Goal: Task Accomplishment & Management: Use online tool/utility

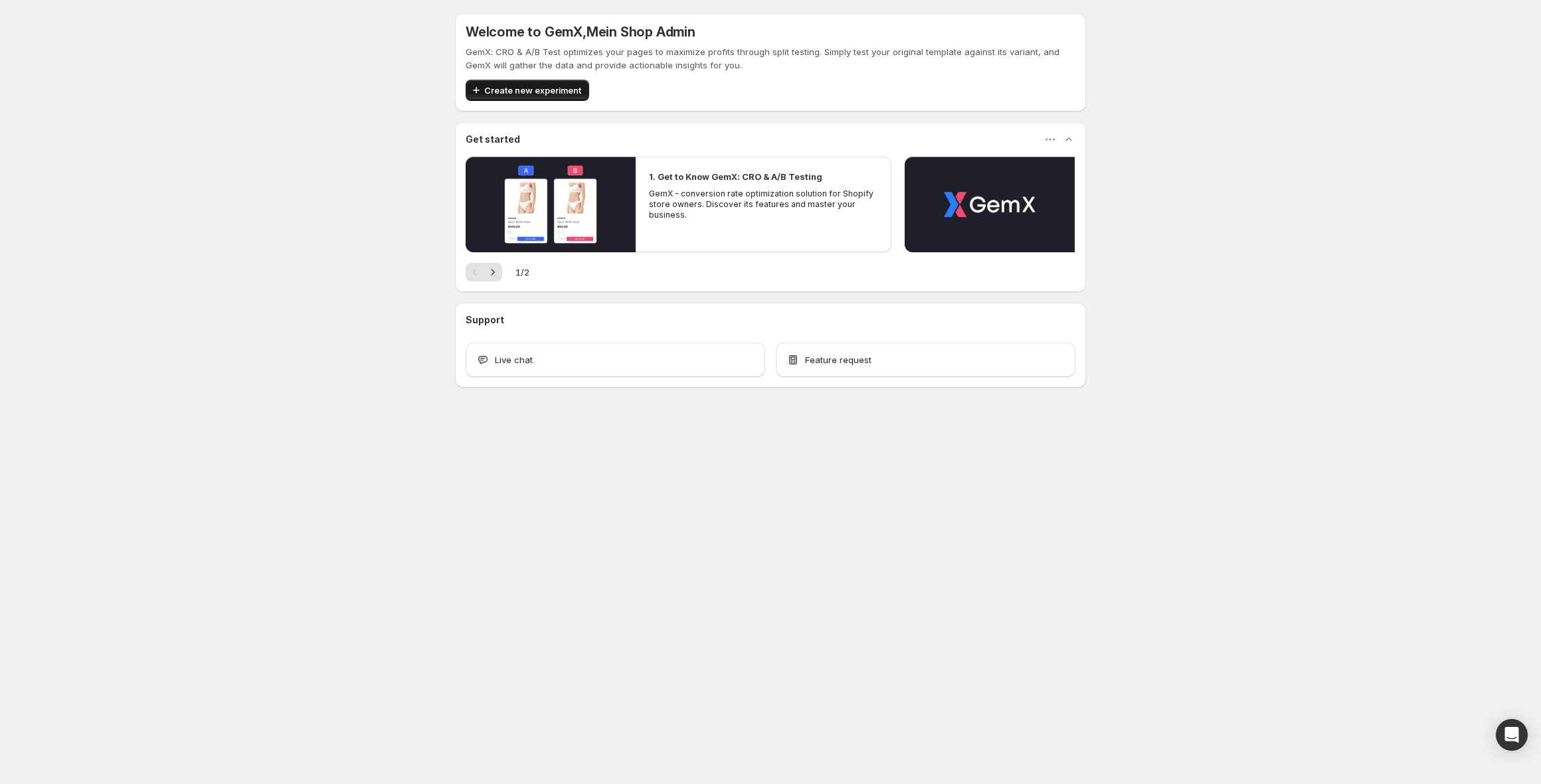
click at [542, 91] on span "Create new experiment" at bounding box center [533, 91] width 97 height 14
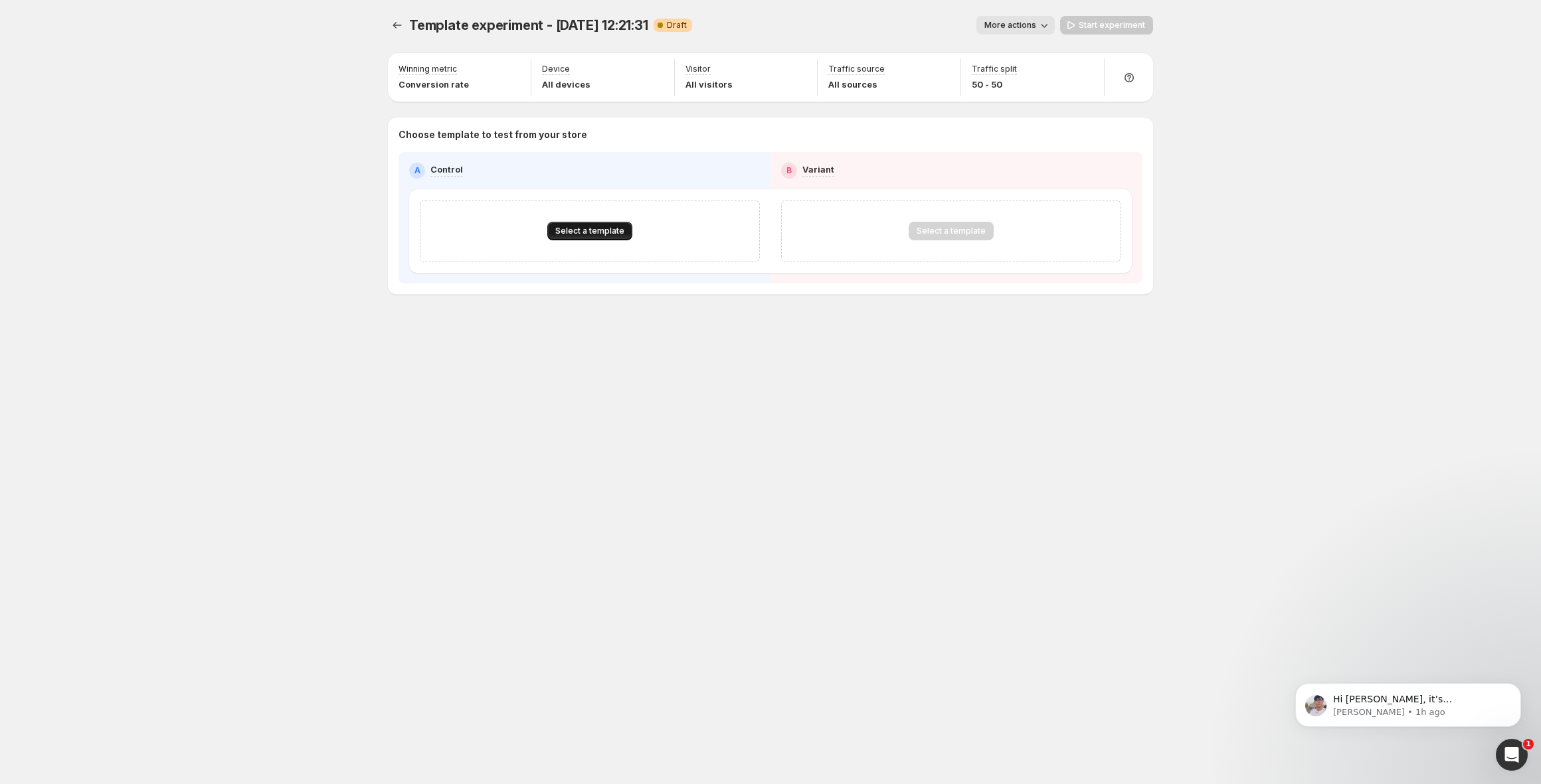
click at [577, 231] on span "Select a template" at bounding box center [590, 231] width 69 height 11
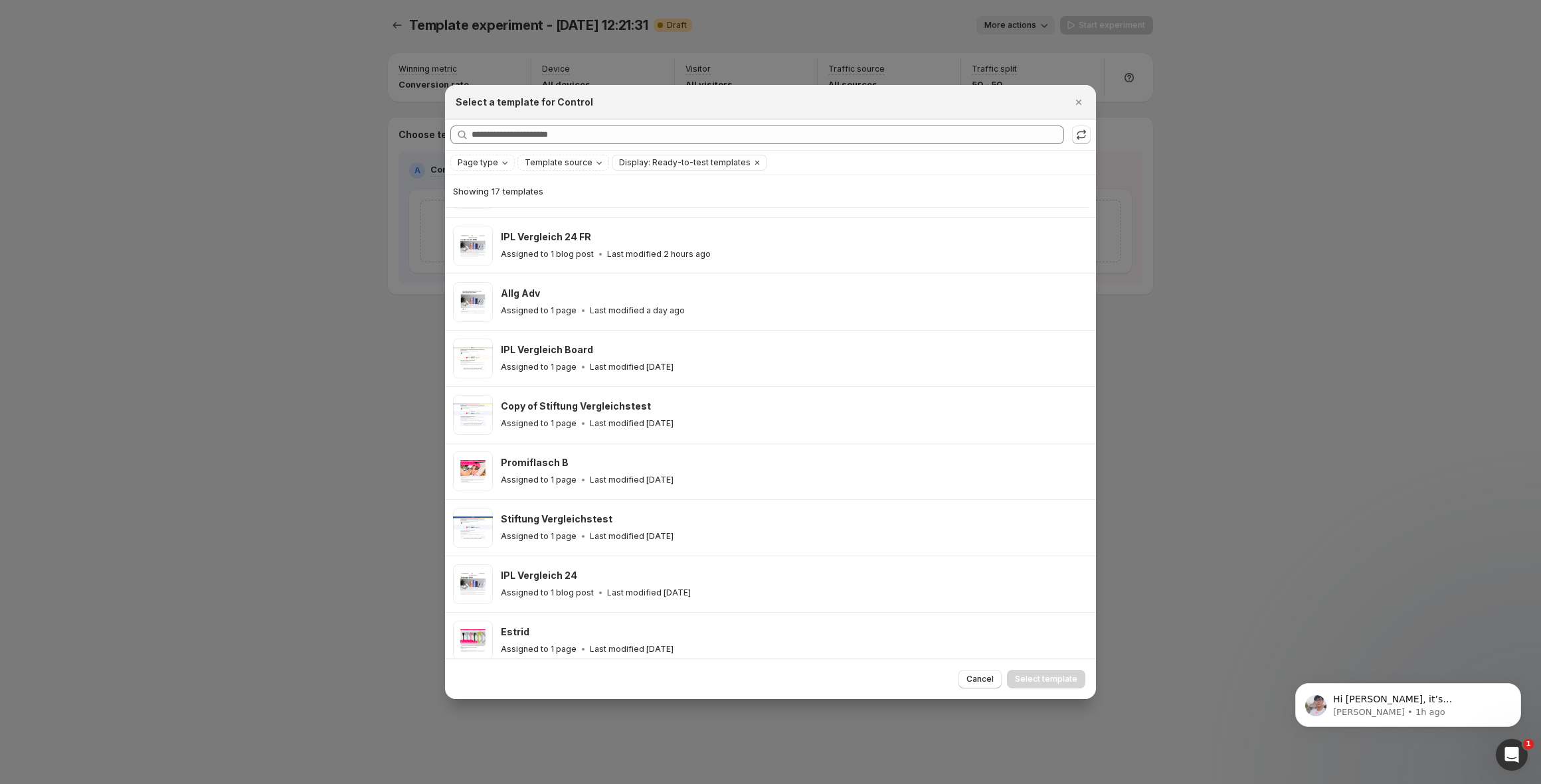
scroll to position [508, 0]
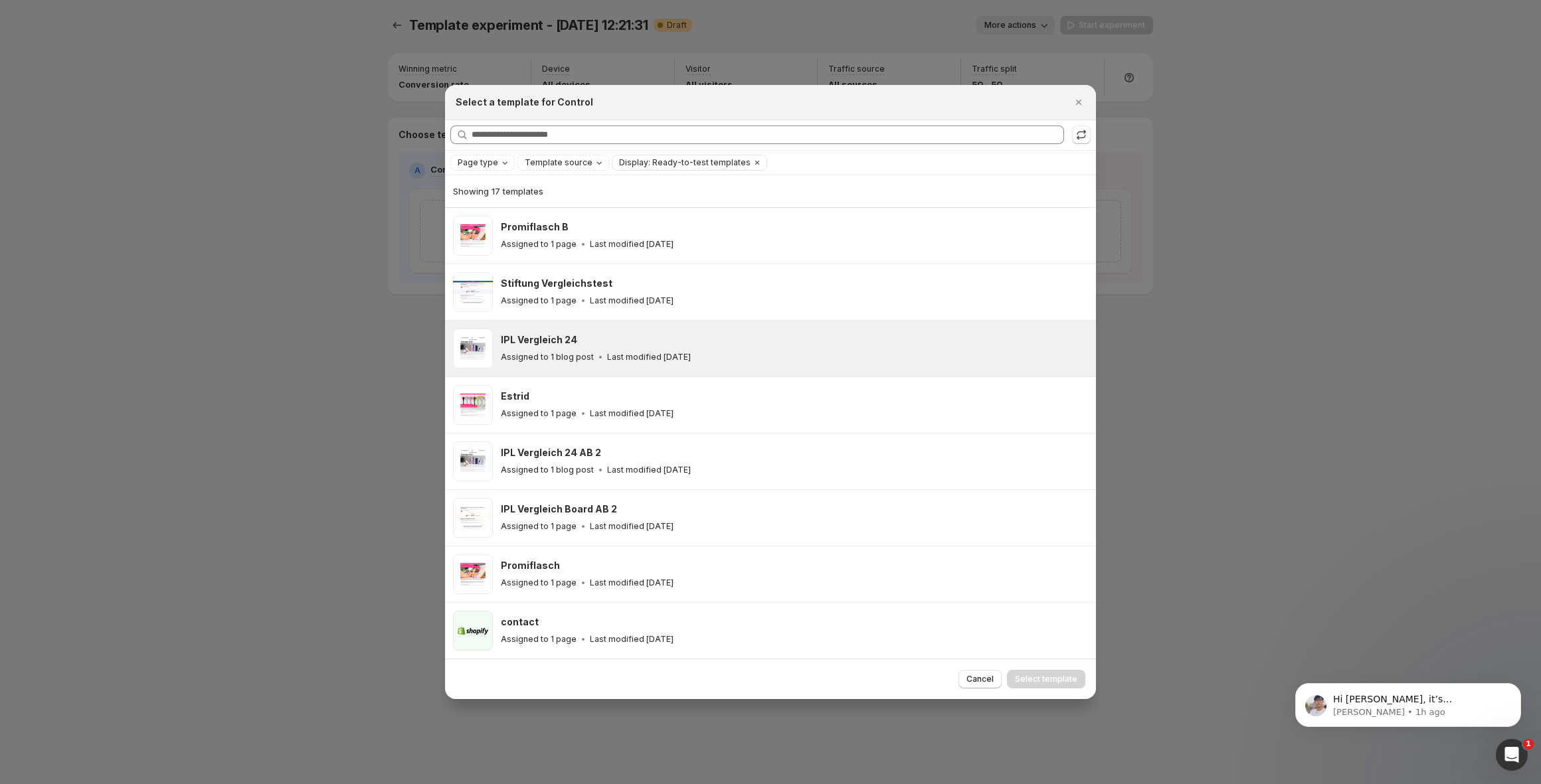
click at [642, 343] on div "IPL Vergleich 24" at bounding box center [792, 340] width 583 height 14
click at [1031, 678] on span "Select template" at bounding box center [1046, 679] width 62 height 11
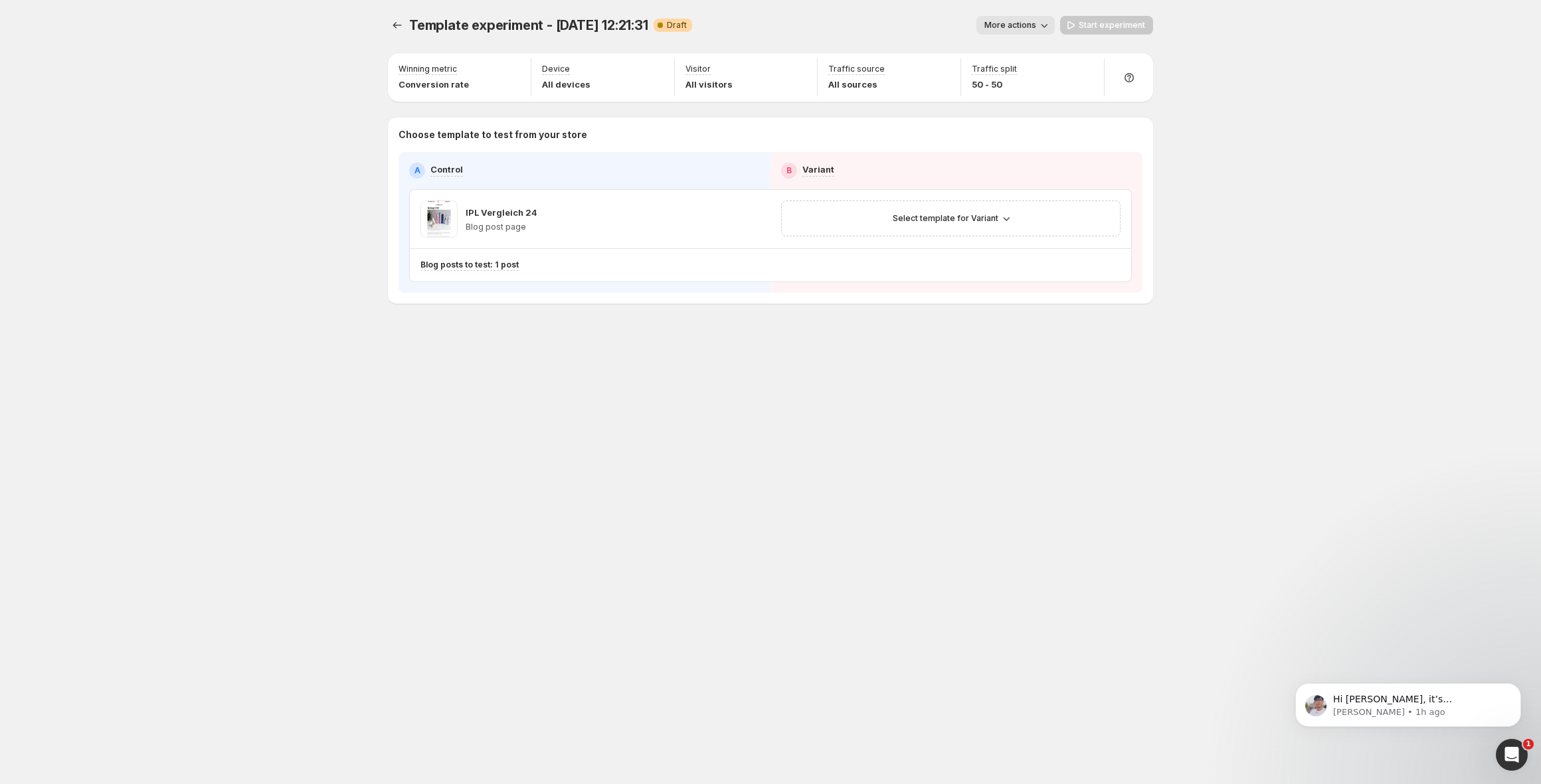
scroll to position [451, 0]
click at [973, 219] on span "Select template for Variant" at bounding box center [945, 218] width 106 height 11
click at [960, 250] on span "Select an existing template" at bounding box center [941, 246] width 112 height 11
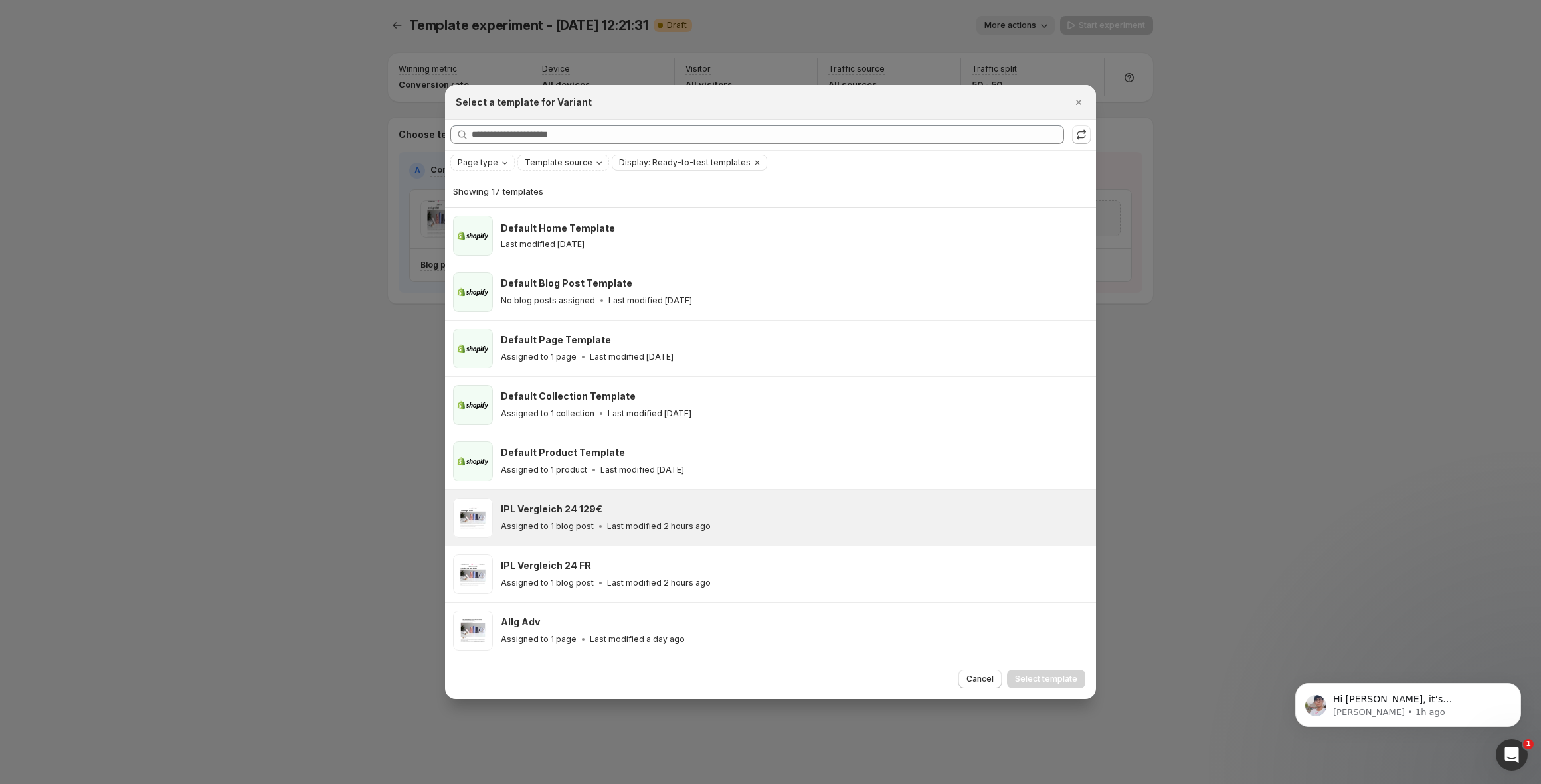
click at [684, 515] on div "IPL Vergleich 24 129€" at bounding box center [792, 509] width 583 height 14
click at [1078, 681] on button "Select template" at bounding box center [1046, 678] width 79 height 18
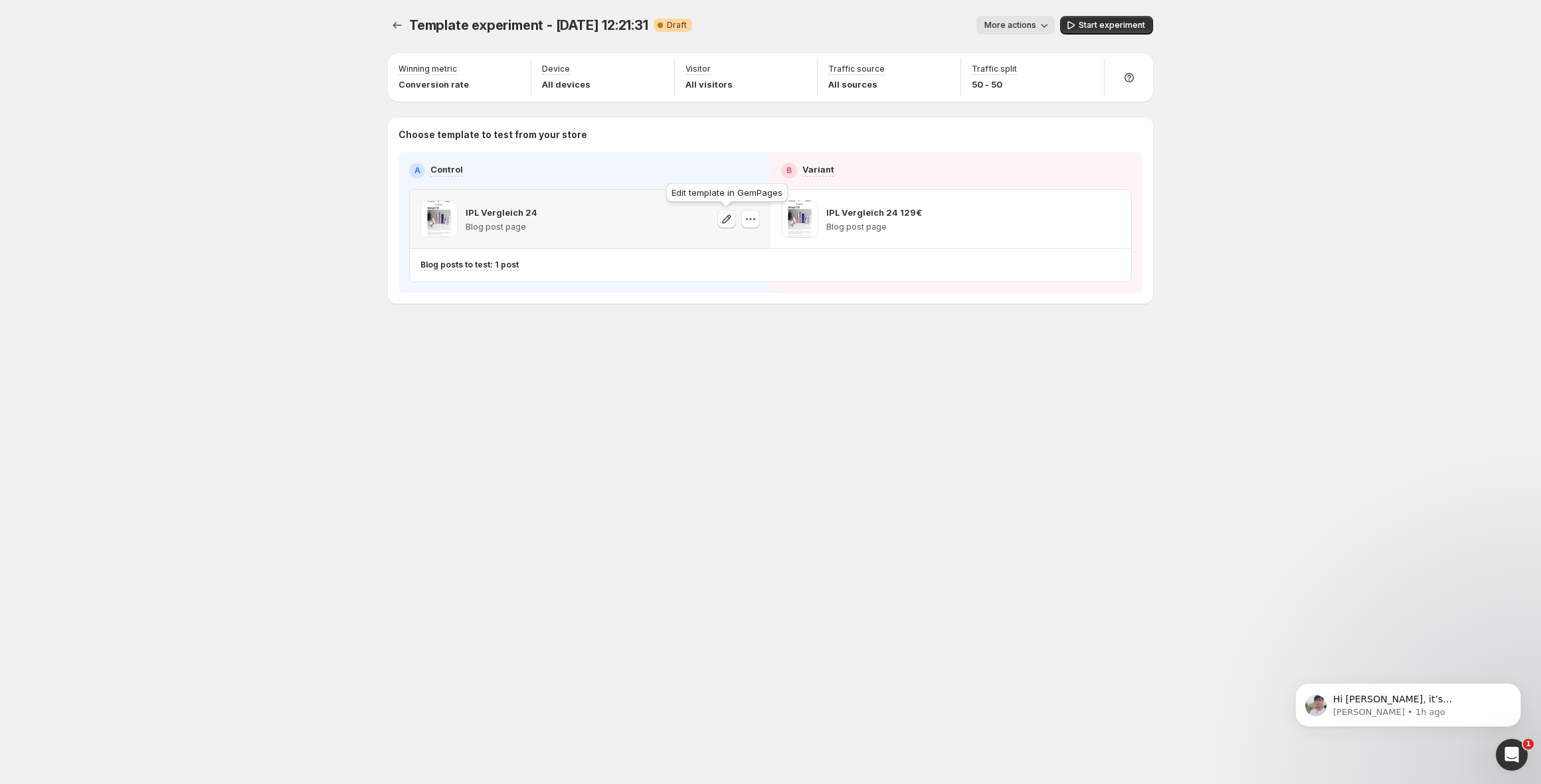
click at [727, 222] on icon "button" at bounding box center [727, 219] width 14 height 14
click at [987, 24] on button "More actions" at bounding box center [1016, 25] width 79 height 18
click at [1024, 80] on span "Rename" at bounding box center [1023, 76] width 34 height 11
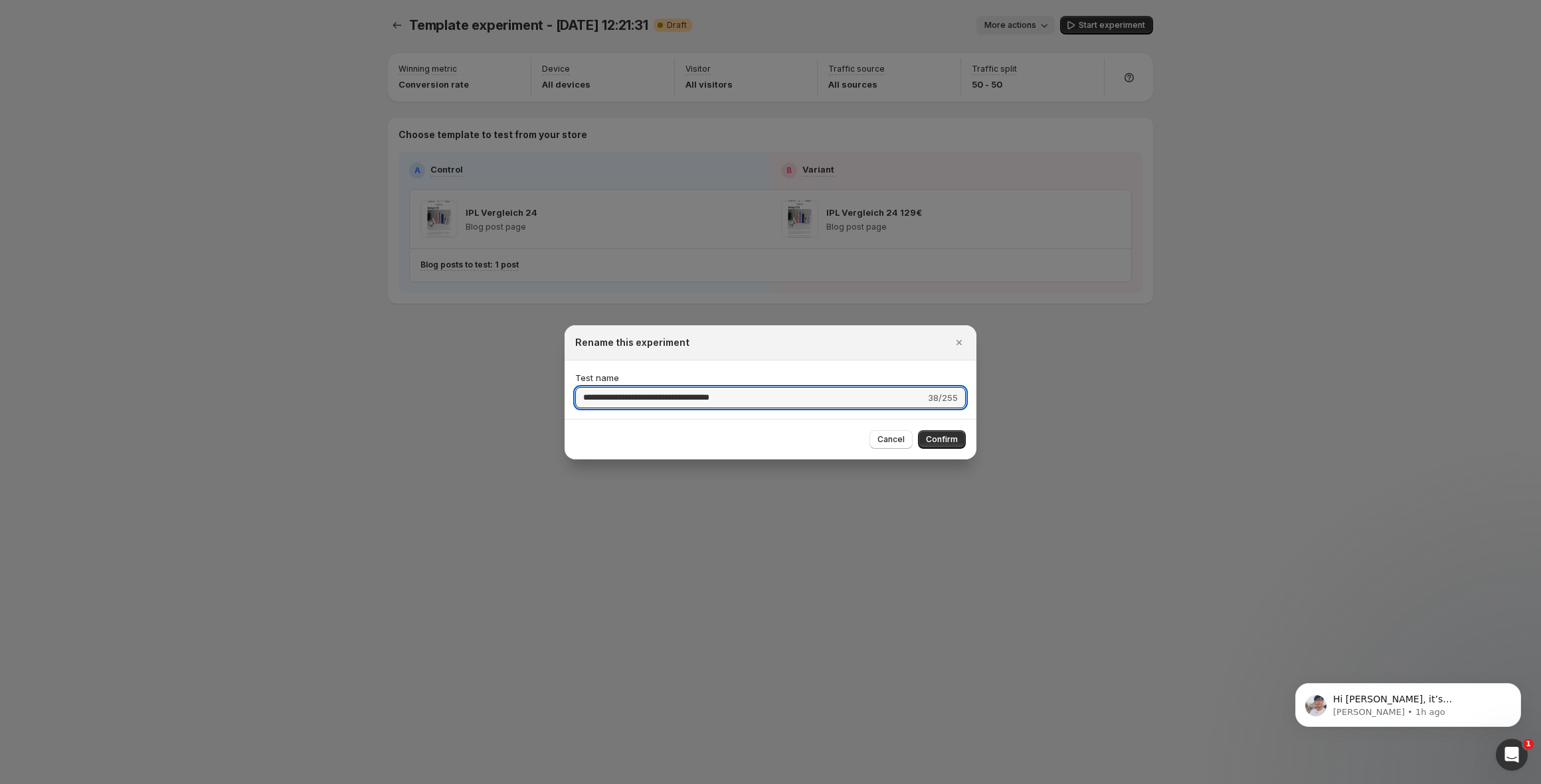
drag, startPoint x: 740, startPoint y: 400, endPoint x: 489, endPoint y: 379, distance: 251.9
click at [478, 783] on div "**********" at bounding box center [770, 784] width 1541 height 0
type input "**********"
click at [950, 423] on div "Cancel Confirm" at bounding box center [770, 439] width 412 height 41
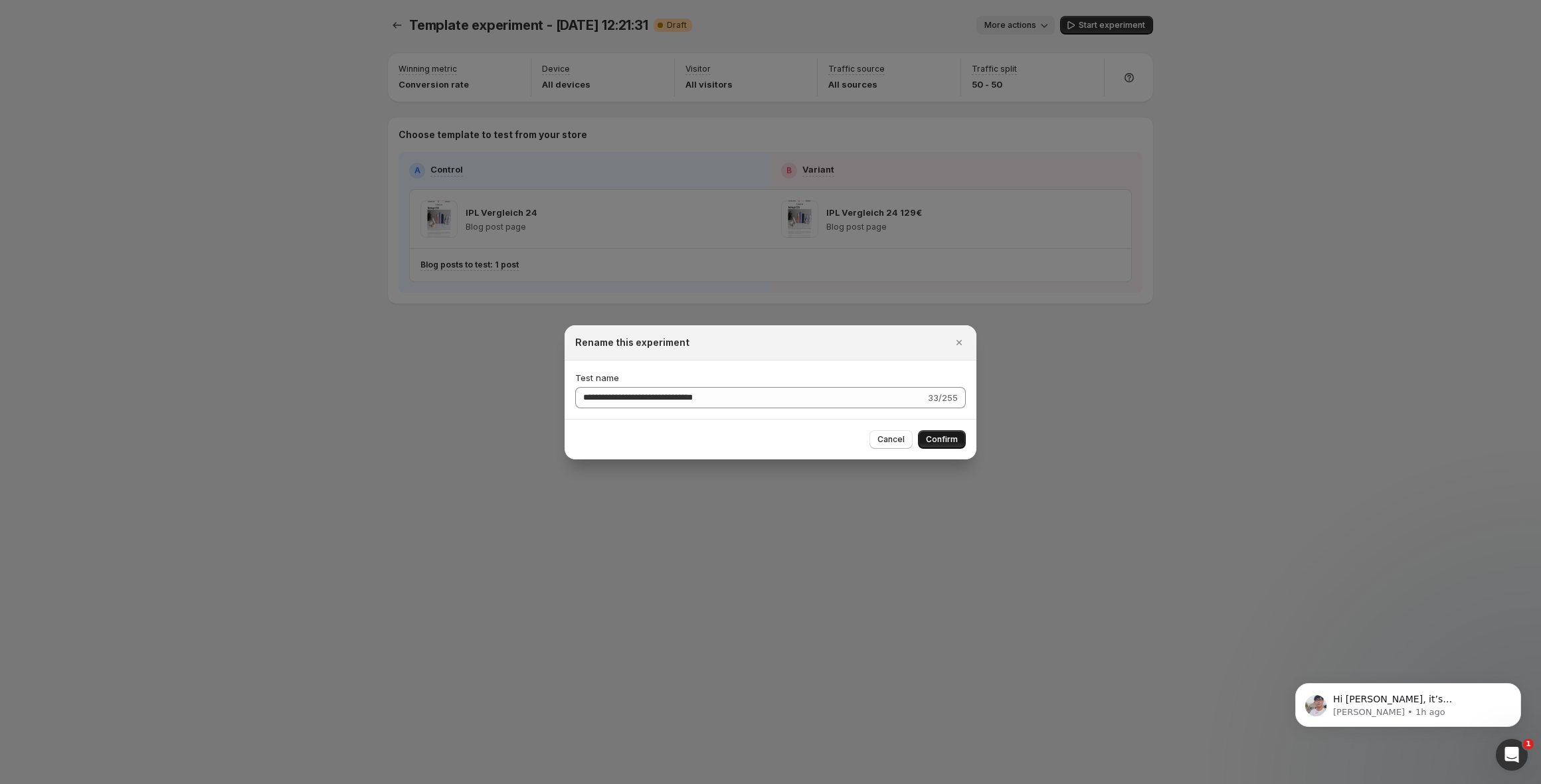
click at [955, 441] on span "Confirm" at bounding box center [941, 440] width 32 height 11
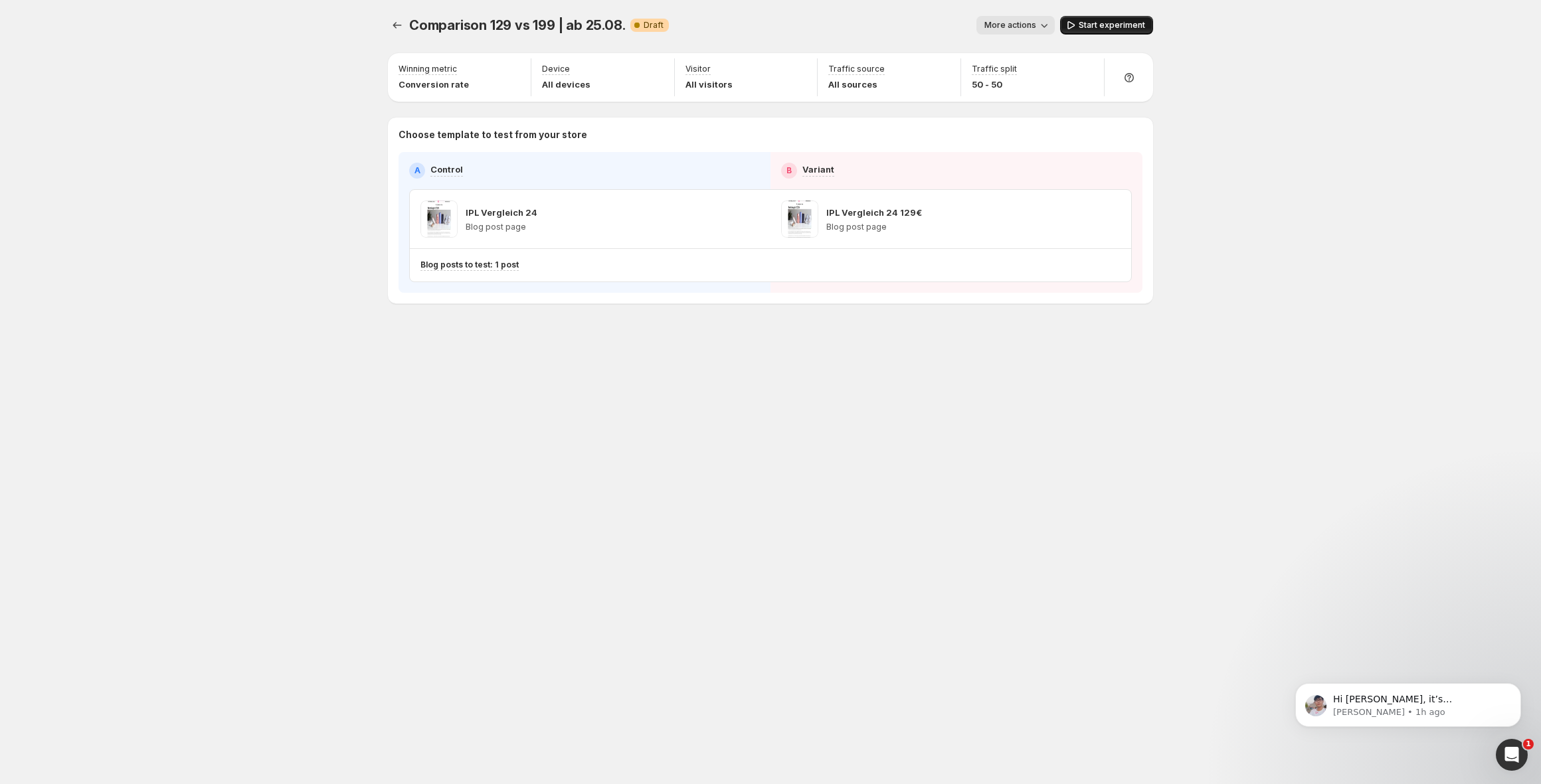
click at [1117, 30] on span "Start experiment" at bounding box center [1112, 25] width 66 height 11
click at [395, 25] on icon "Experiments" at bounding box center [397, 25] width 9 height 7
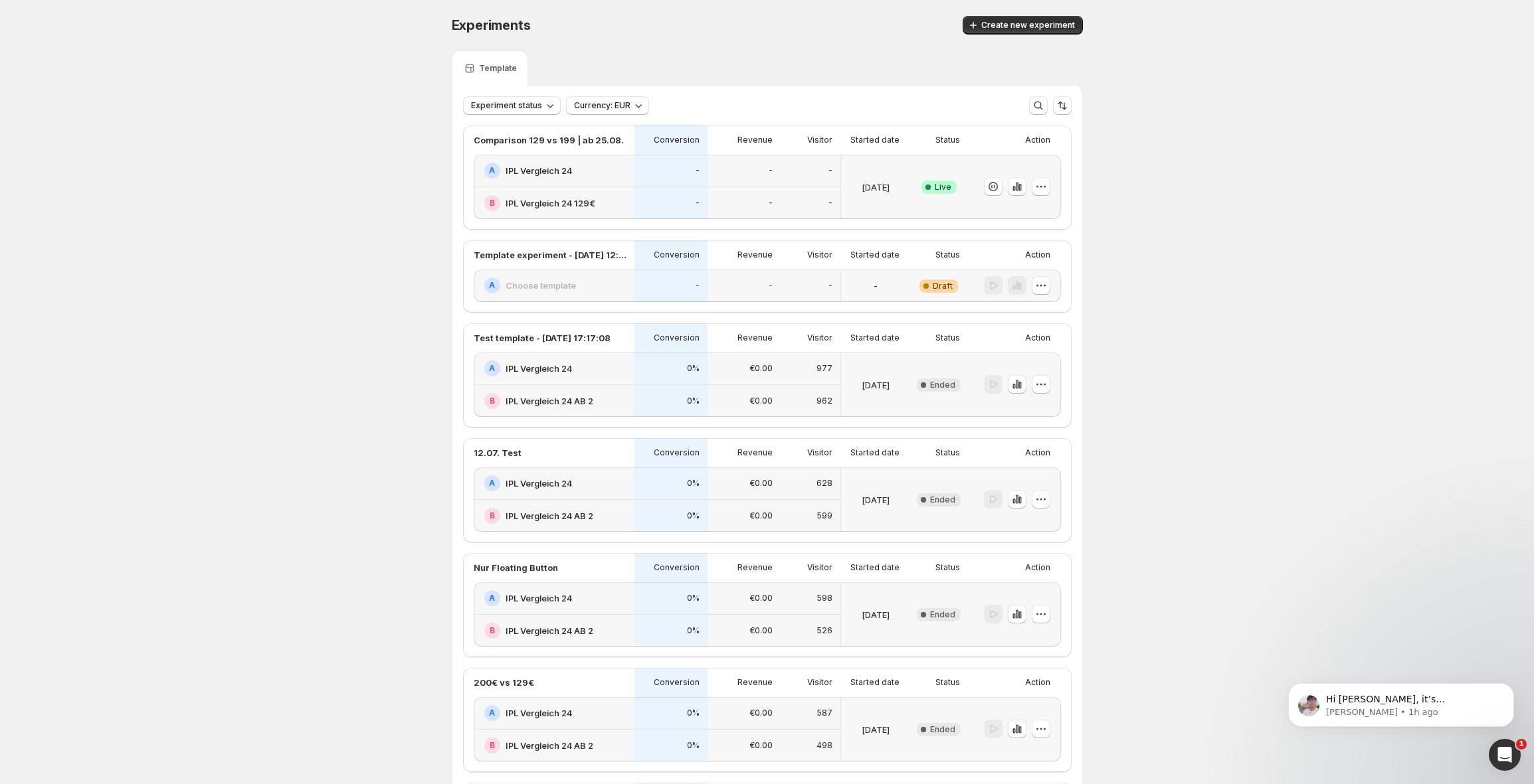
click at [1165, 105] on div "Experiments. This page is ready Experiments Create new experiment Template Expe…" at bounding box center [767, 772] width 1534 height 1544
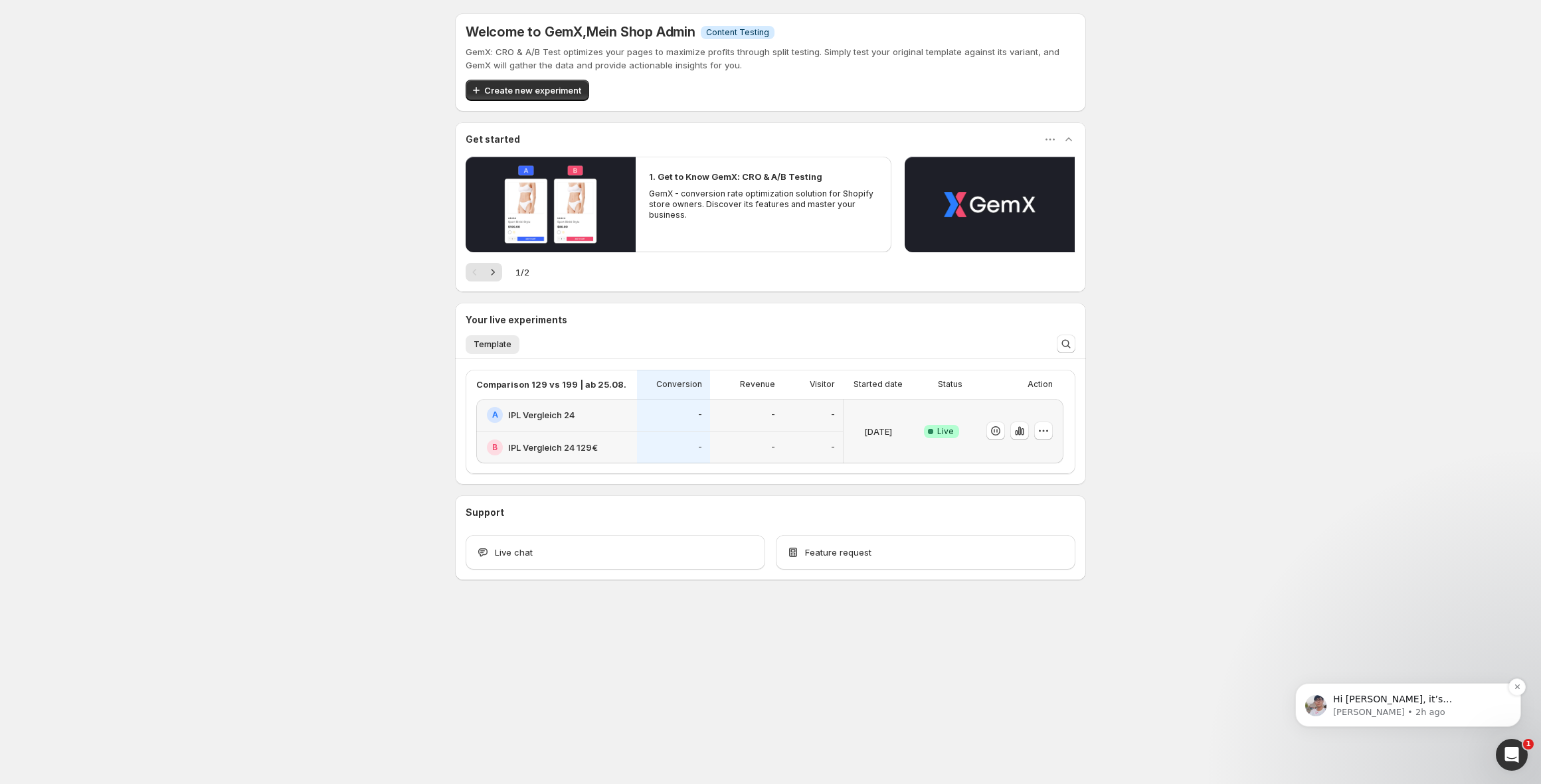
click at [1424, 716] on p "[PERSON_NAME] • 2h ago" at bounding box center [1419, 712] width 171 height 12
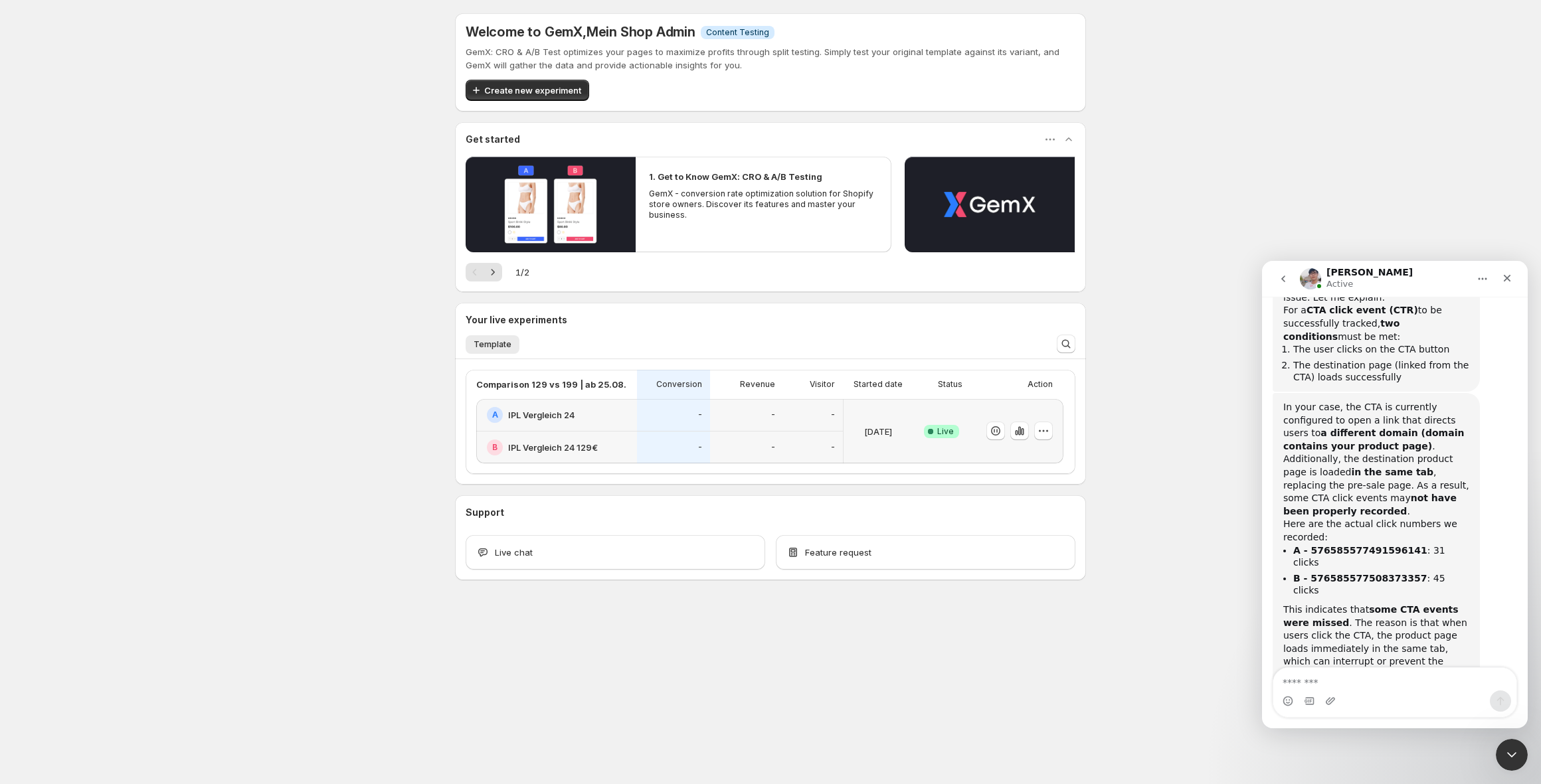
scroll to position [6513, 0]
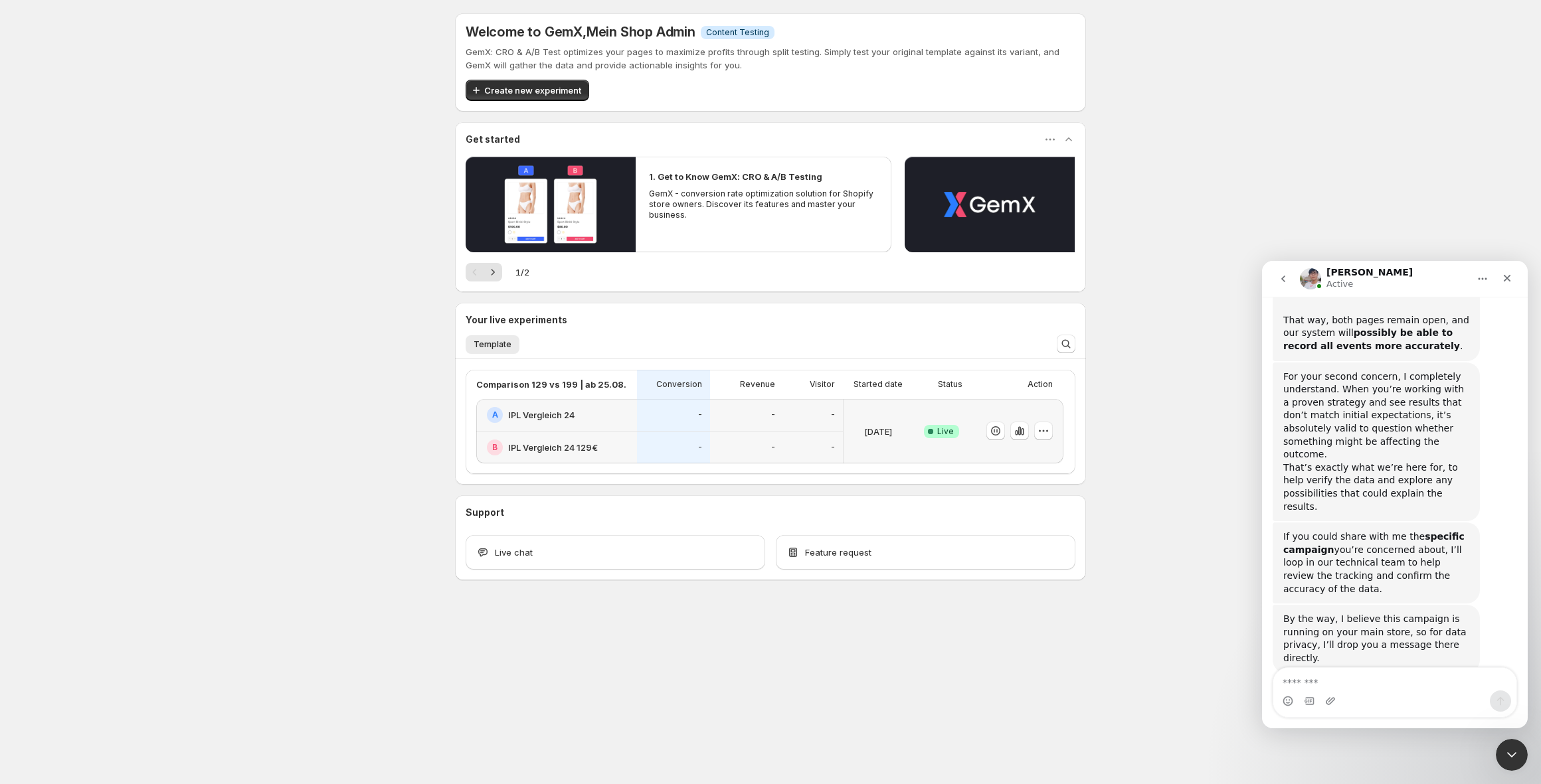
click at [1361, 687] on textarea "Message…" at bounding box center [1395, 678] width 243 height 22
type textarea "**********"
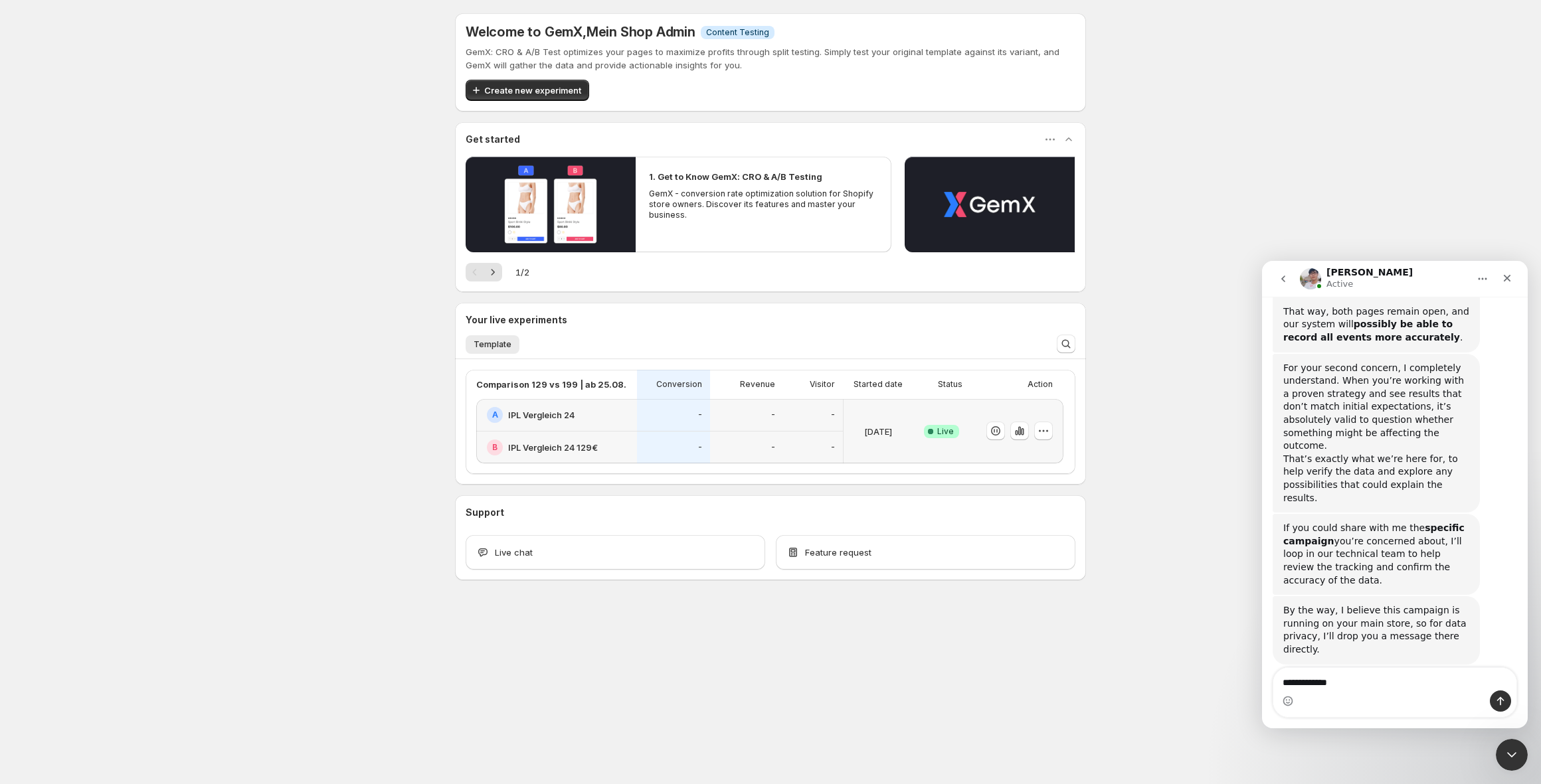
type textarea "**********"
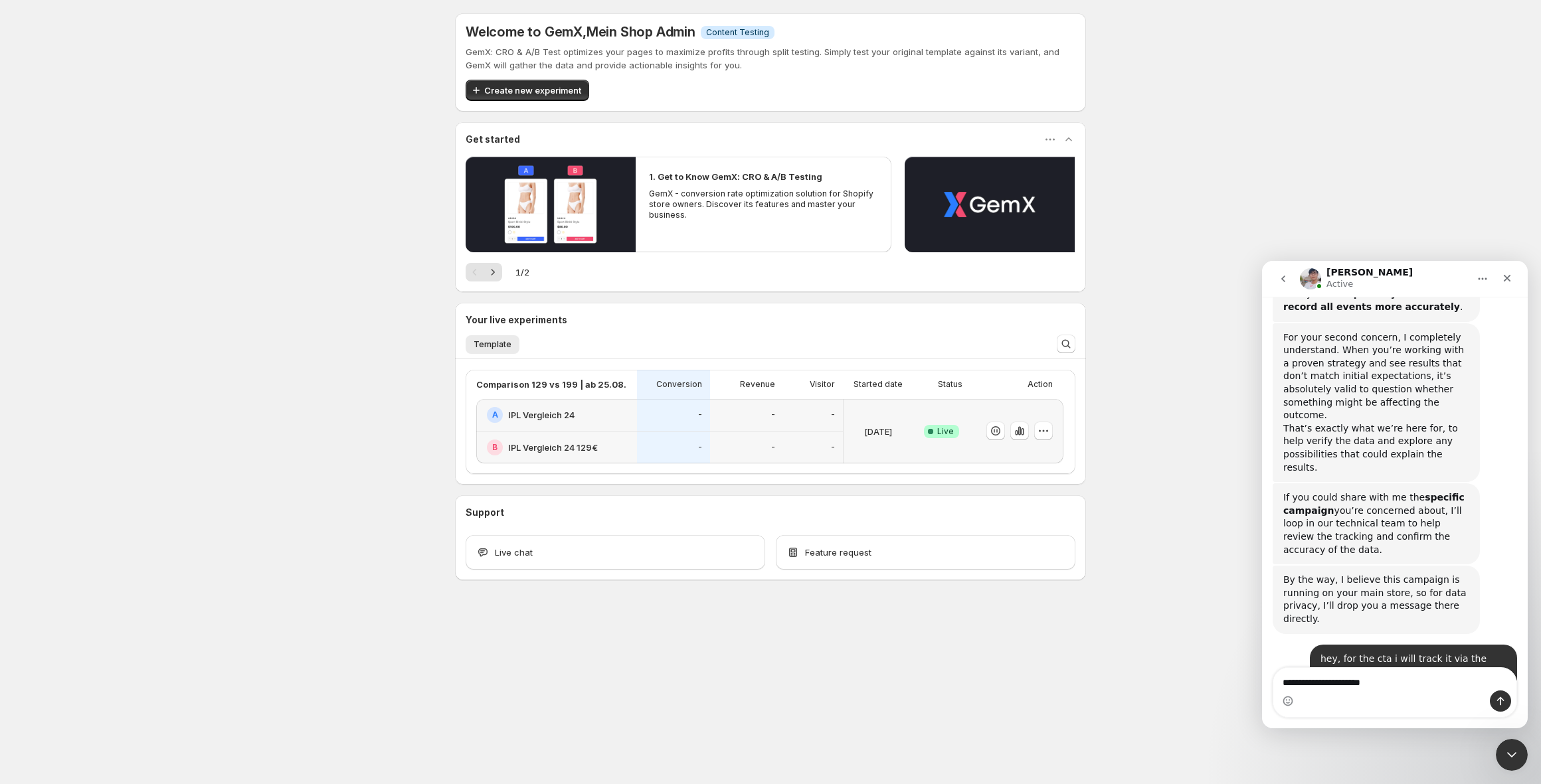
type textarea "**********"
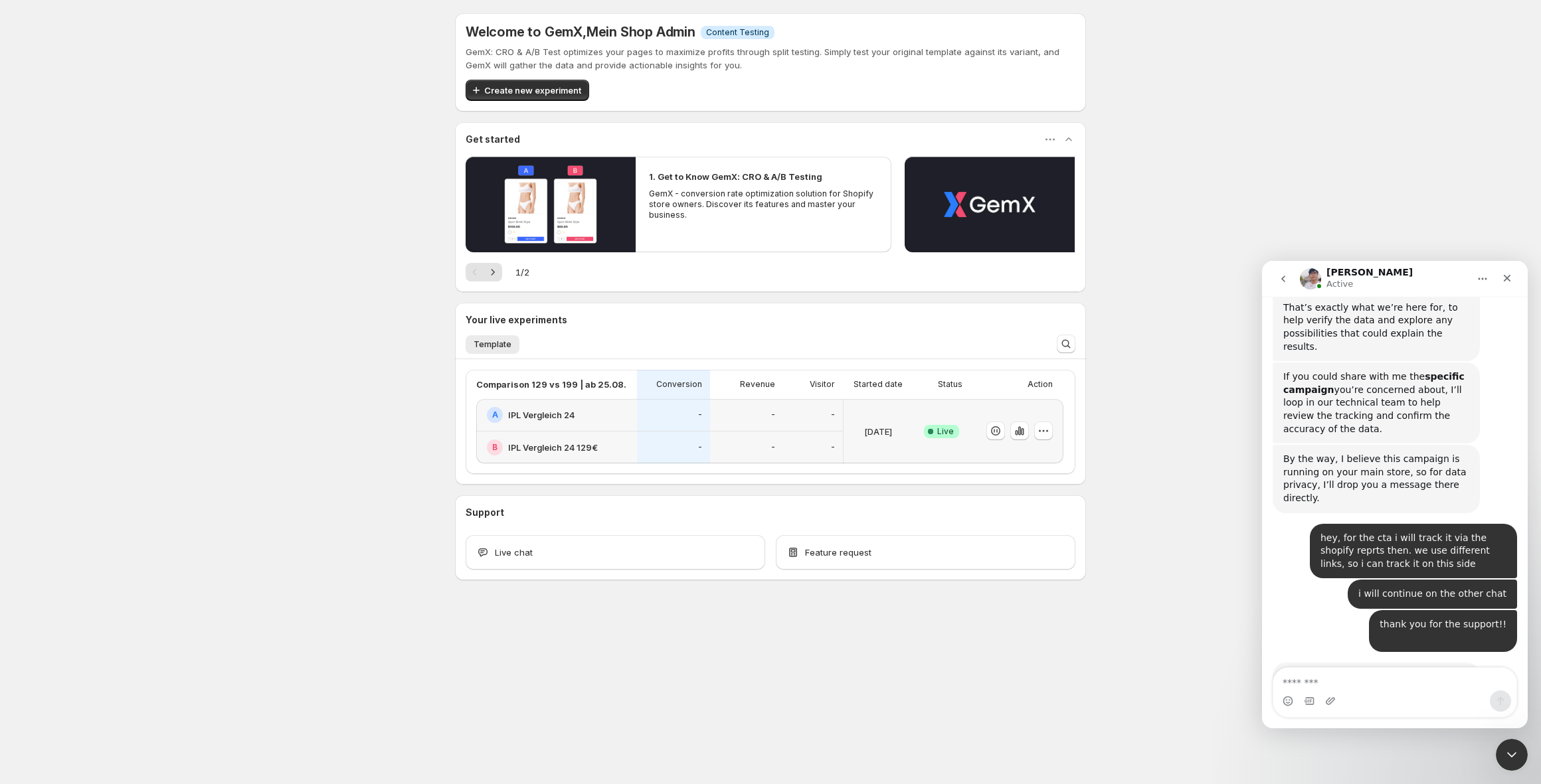
scroll to position [6731, 0]
